Goal: Information Seeking & Learning: Find contact information

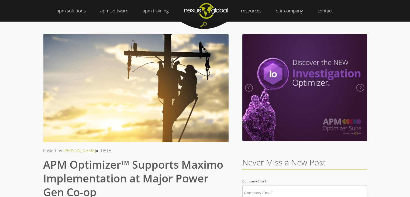
click at [214, 9] on img "Navigation Menu" at bounding box center [206, 10] width 58 height 21
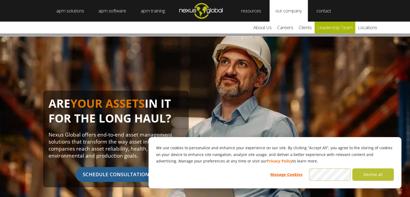
click at [326, 27] on link "leadership team" at bounding box center [335, 28] width 41 height 12
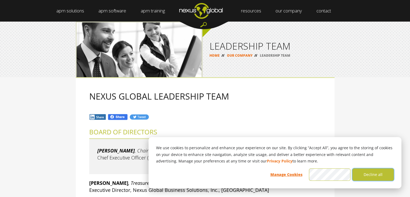
click at [368, 173] on button "Decline all" at bounding box center [374, 174] width 42 height 12
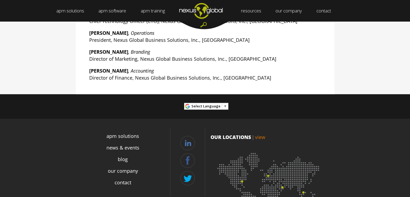
scroll to position [220, 0]
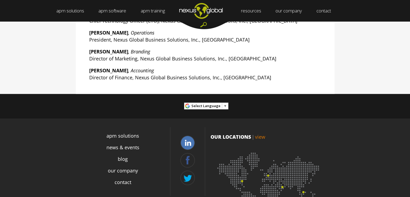
click at [190, 144] on link at bounding box center [187, 142] width 15 height 15
